Goal: Information Seeking & Learning: Learn about a topic

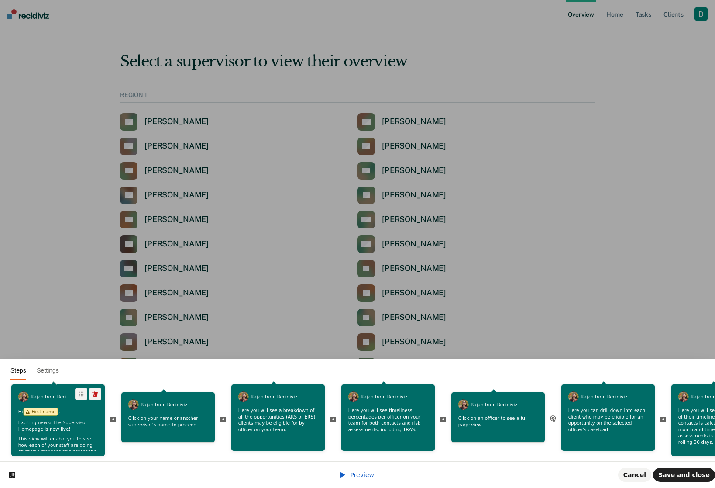
click at [79, 410] on div "Hi First name , Exciting news: The Supervisor Homepage is now live! This view w…" at bounding box center [57, 452] width 93 height 90
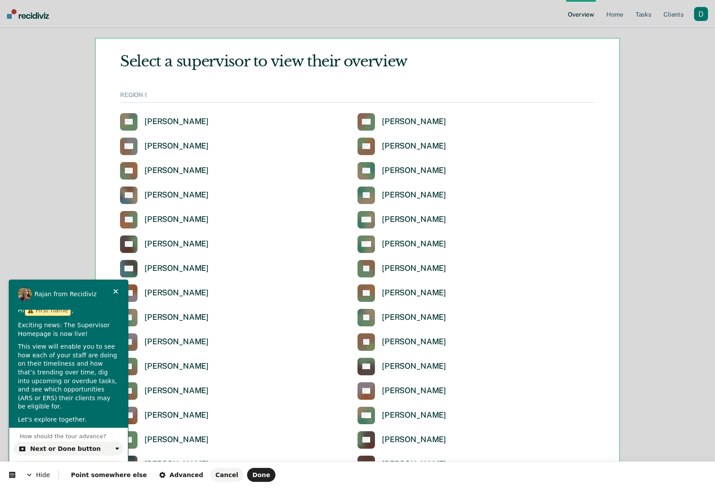
scroll to position [11, 0]
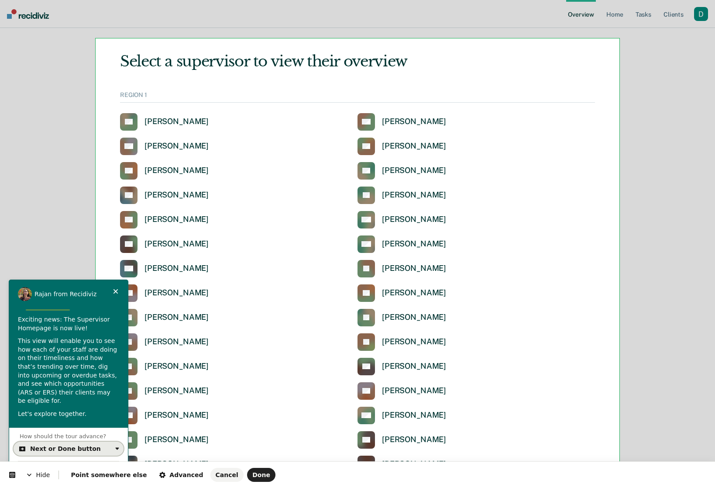
click at [111, 446] on div "Next or Done button" at bounding box center [71, 448] width 82 height 7
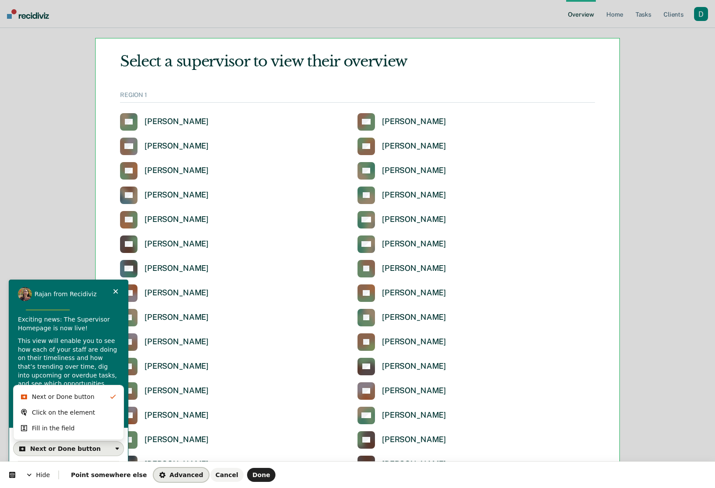
click at [173, 472] on span "Advanced" at bounding box center [181, 474] width 44 height 7
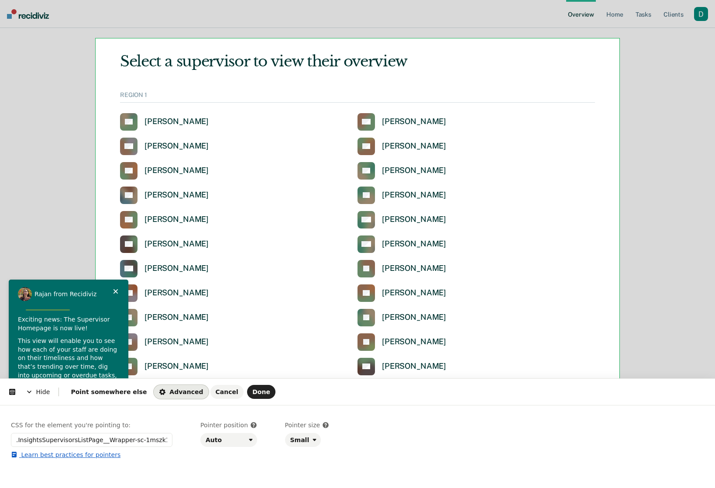
click at [92, 453] on link "Learn best practices for pointers" at bounding box center [92, 454] width 162 height 9
drag, startPoint x: 129, startPoint y: 441, endPoint x: 171, endPoint y: 436, distance: 42.6
click at [171, 436] on input ".InsightsSupervisorsListPage__Wrapper-sc-1mszk1z-0" at bounding box center [92, 440] width 162 height 14
click at [120, 438] on input ".InsightsSupervisorsListPage__Wrapper-sc-1mszk1z-0" at bounding box center [92, 440] width 162 height 14
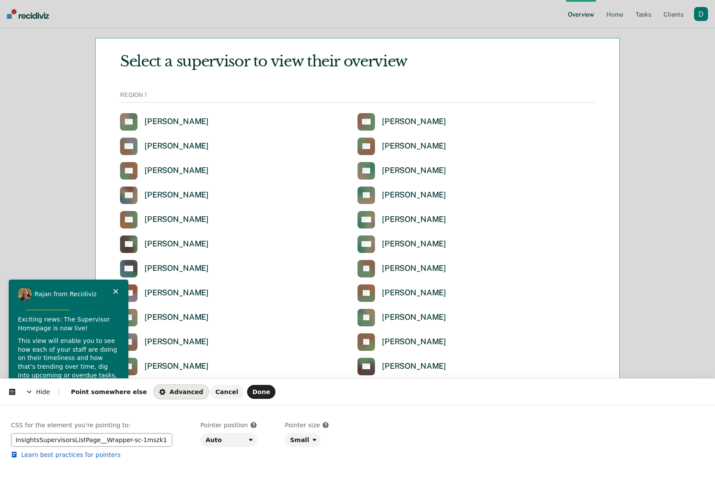
scroll to position [0, 0]
drag, startPoint x: 107, startPoint y: 441, endPoint x: 8, endPoint y: 434, distance: 99.3
click at [8, 434] on div "CSS for the element you're pointing to: .InsightsSupervisorsListPage__Wrapper-s…" at bounding box center [357, 446] width 715 height 83
